Goal: Find contact information: Find contact information

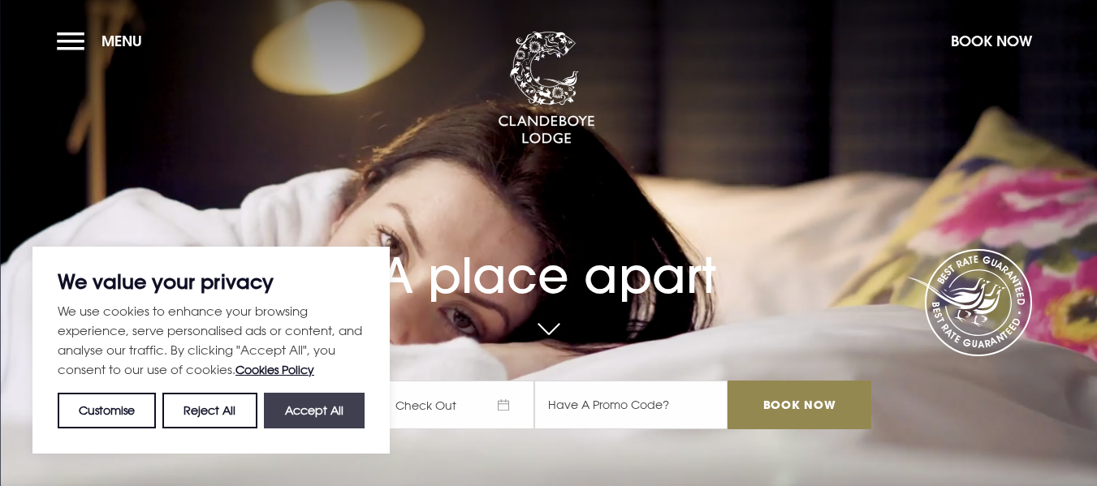
click at [317, 408] on button "Accept All" at bounding box center [314, 411] width 101 height 36
checkbox input "true"
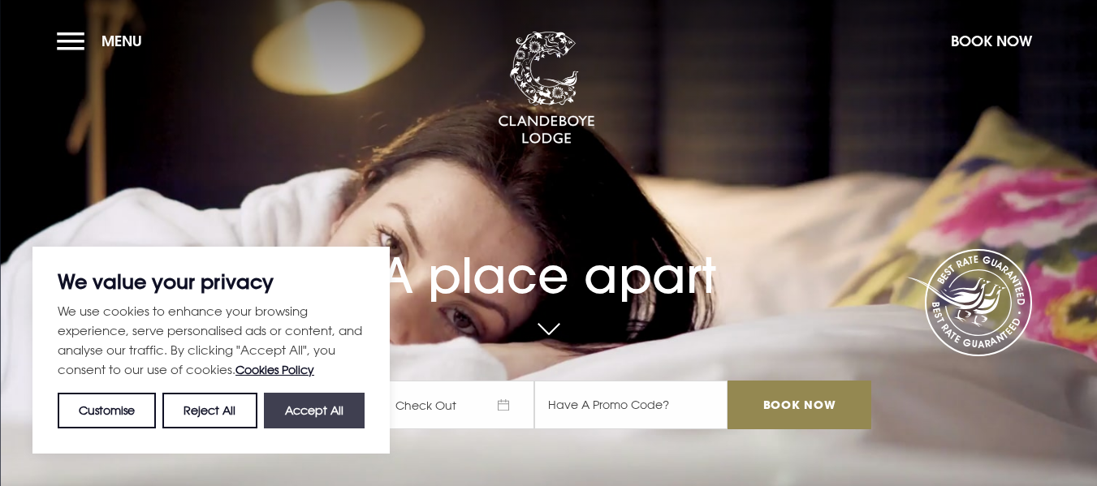
checkbox input "true"
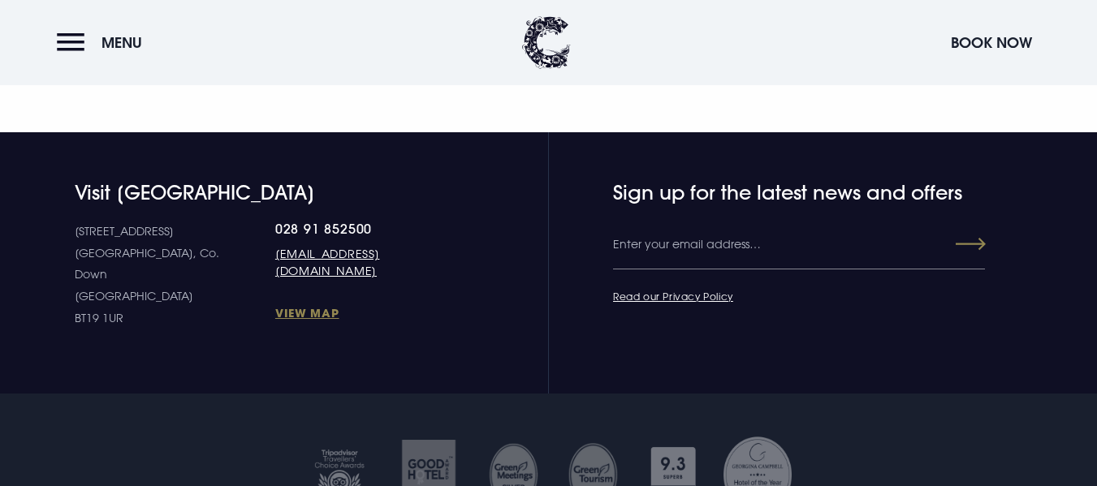
scroll to position [5844, 0]
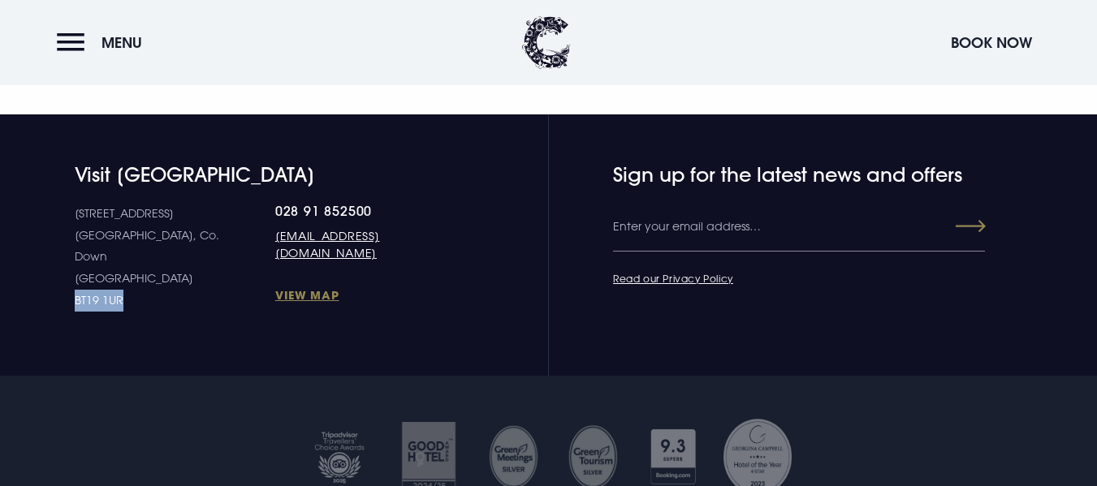
drag, startPoint x: 80, startPoint y: 234, endPoint x: 121, endPoint y: 235, distance: 41.4
click at [121, 235] on p "[STREET_ADDRESS] [STREET_ADDRESS]" at bounding box center [175, 257] width 200 height 108
copy p "BT19 1UR"
